Goal: Information Seeking & Learning: Check status

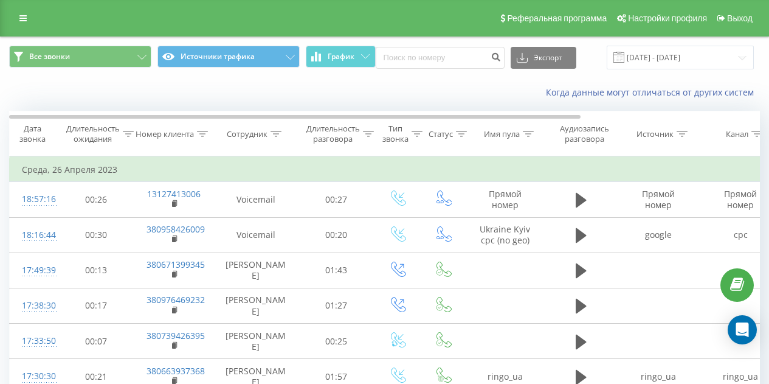
click at [452, 45] on div "Все звонки Источники трафика График Экспорт .csv .xls .xlsx [DATE] - [DATE]" at bounding box center [385, 57] width 768 height 41
click at [448, 61] on input at bounding box center [440, 58] width 129 height 22
paste input "[PHONE_NUMBER]"
click at [391, 57] on input "[PHONE_NUMBER]" at bounding box center [440, 58] width 129 height 22
type input "380951210730"
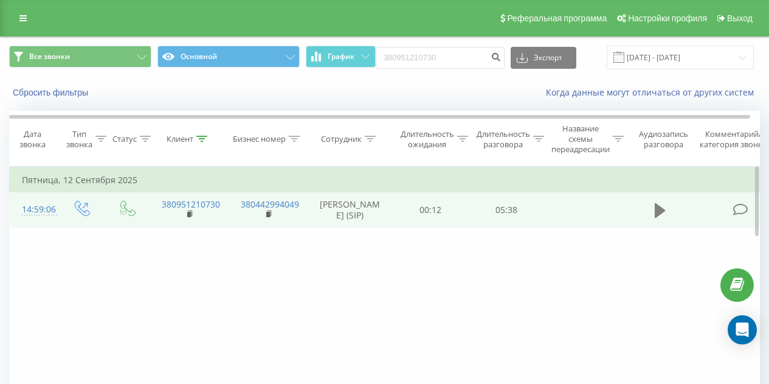
click at [664, 215] on icon at bounding box center [660, 210] width 11 height 15
